Goal: Information Seeking & Learning: Learn about a topic

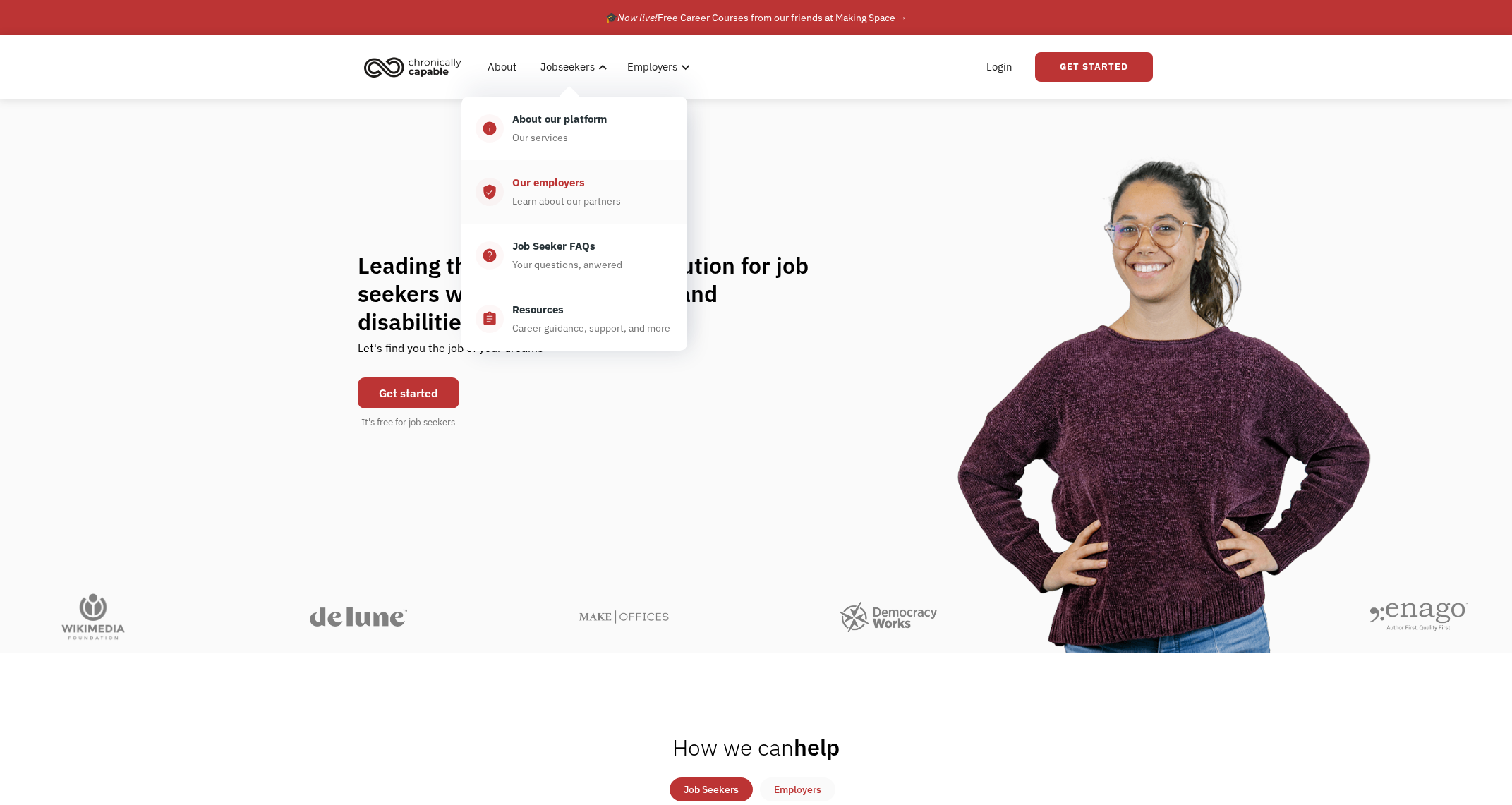
click at [549, 183] on div "Our employers" at bounding box center [549, 183] width 73 height 17
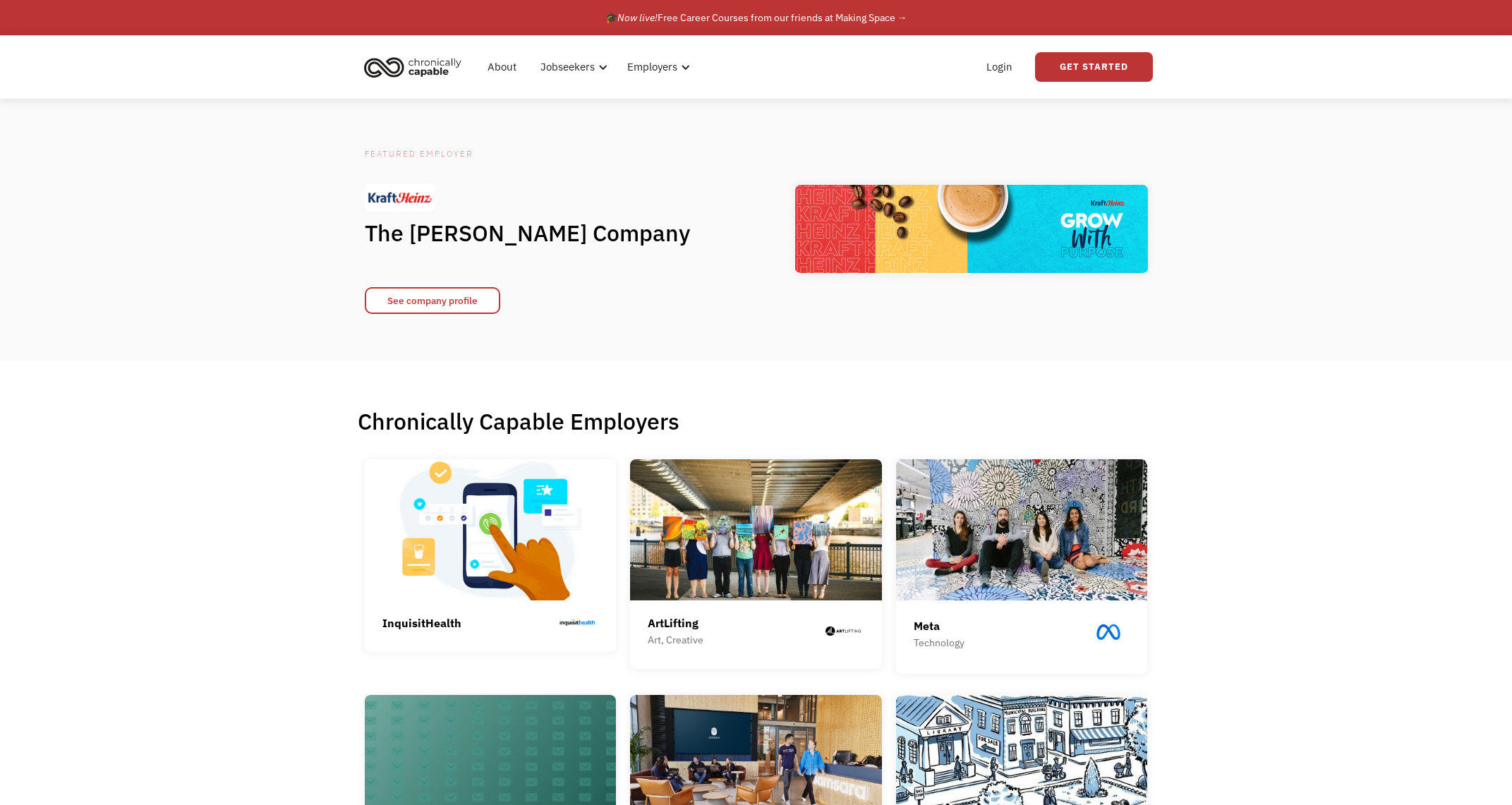
click at [432, 69] on img "home" at bounding box center [412, 66] width 106 height 31
